Goal: Obtain resource: Obtain resource

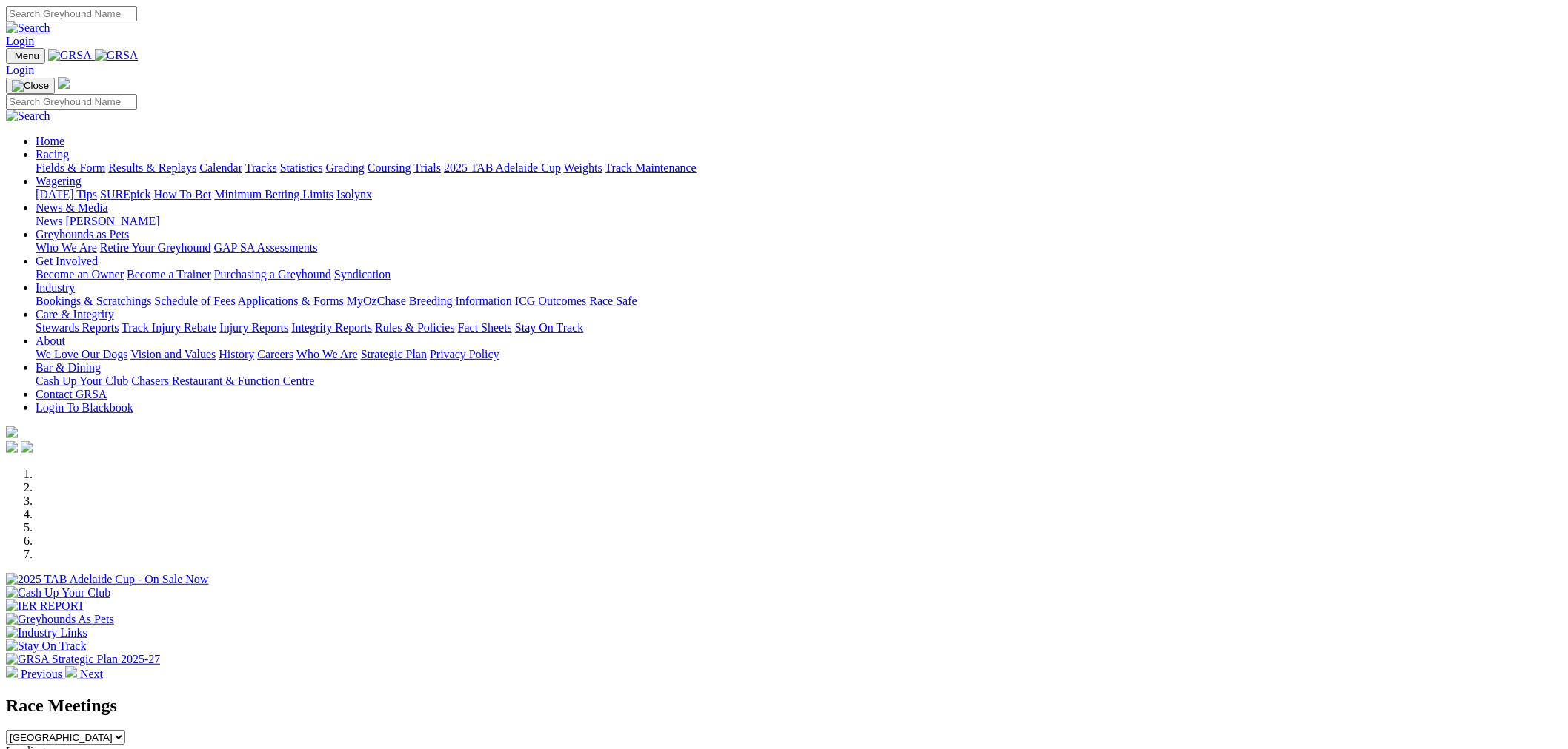
click at [75, 282] on link "Industry" at bounding box center [55, 287] width 39 height 12
click at [344, 295] on link "Applications & Forms" at bounding box center [290, 301] width 106 height 12
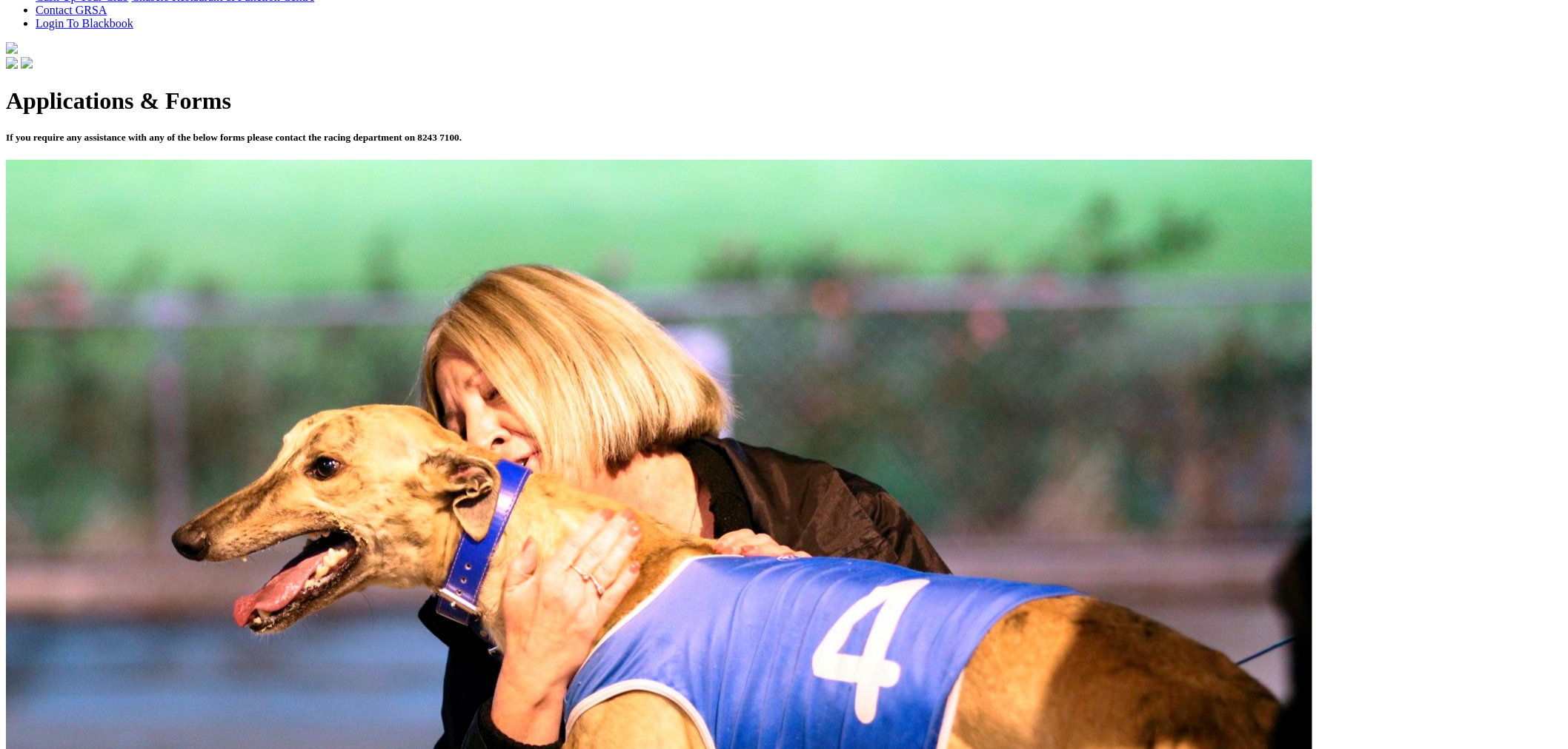
scroll to position [493, 0]
